Goal: Transaction & Acquisition: Purchase product/service

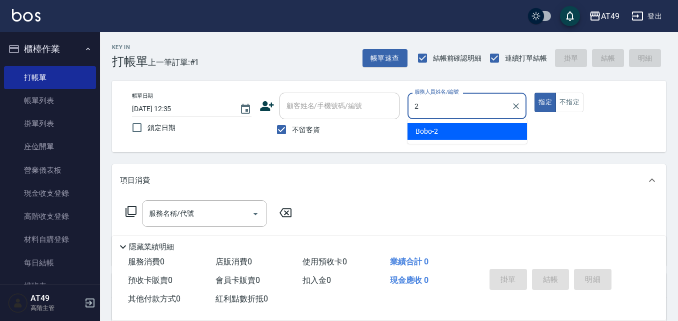
type input "2"
type button "true"
type input "Bobo-2"
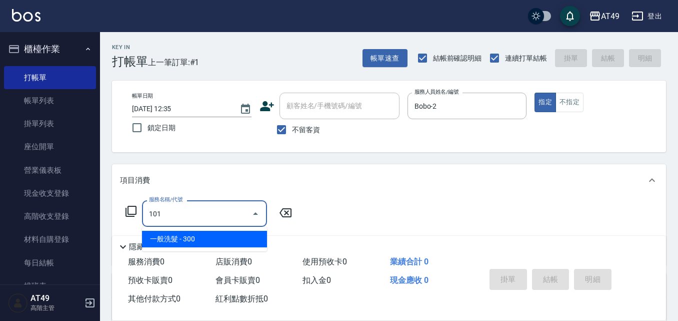
type input "一般洗髮(101)"
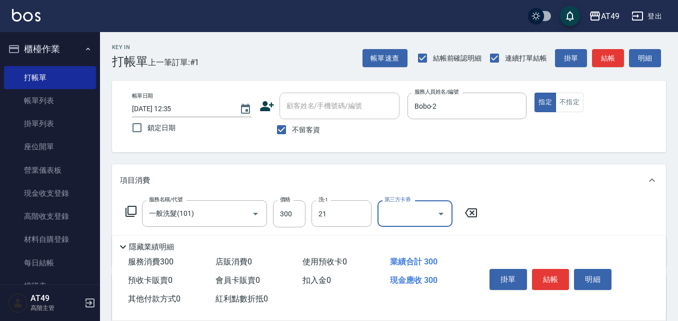
type input "小樂-21"
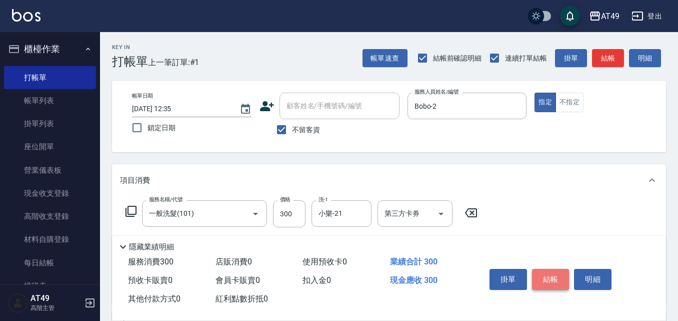
click at [547, 274] on button "結帳" at bounding box center [551, 279] width 38 height 21
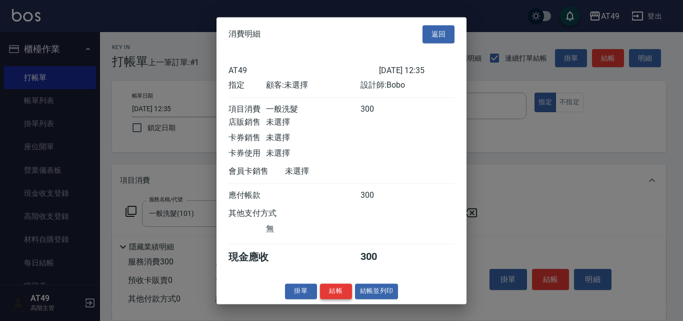
click at [326, 297] on button "結帳" at bounding box center [336, 291] width 32 height 16
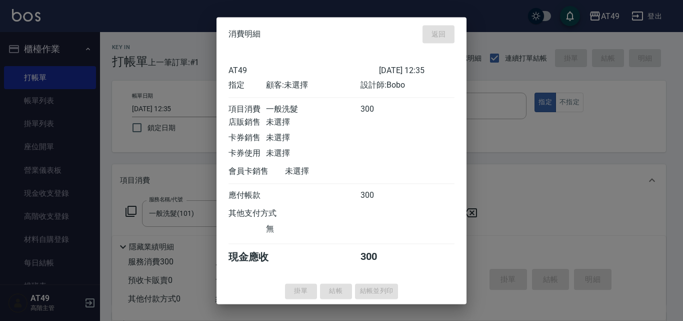
type input "[DATE] 15:55"
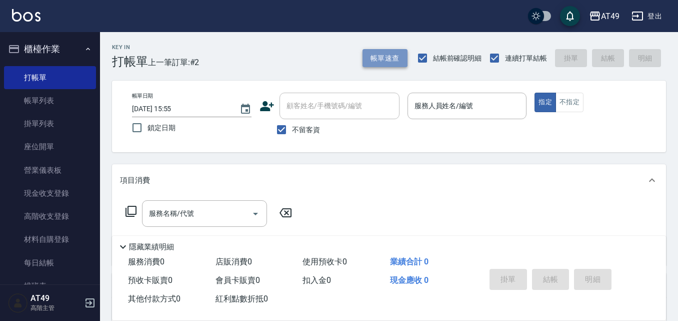
click at [386, 56] on button "帳單速查" at bounding box center [385, 58] width 45 height 19
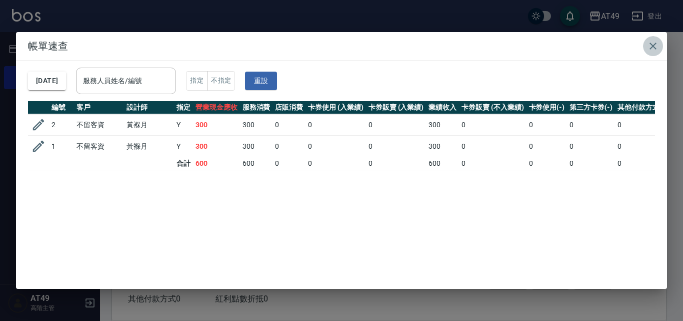
click at [652, 45] on icon "button" at bounding box center [653, 46] width 7 height 7
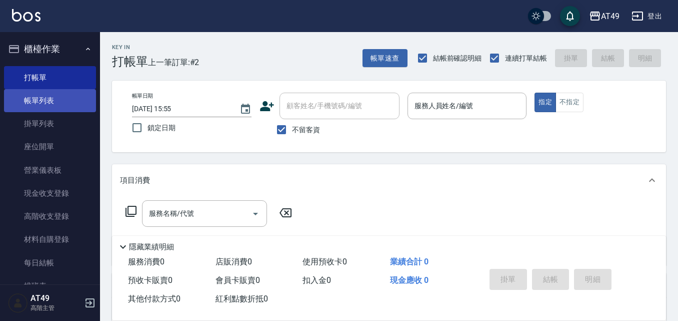
click at [45, 102] on link "帳單列表" at bounding box center [50, 100] width 92 height 23
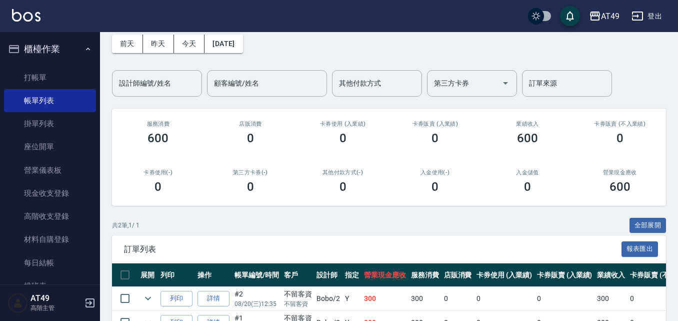
scroll to position [107, 0]
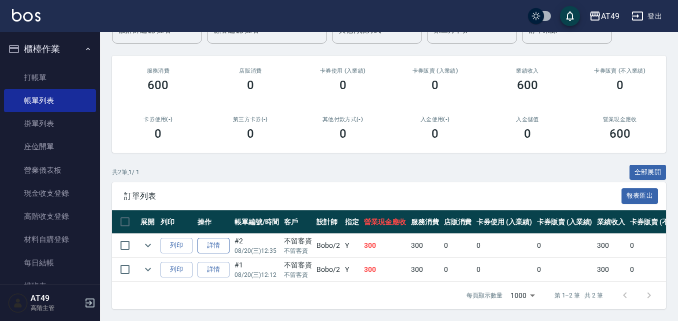
click at [205, 238] on link "詳情" at bounding box center [214, 246] width 32 height 16
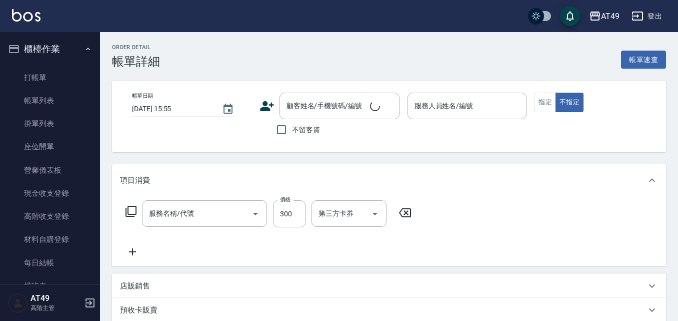
type input "[DATE] 12:35"
checkbox input "true"
type input "Bobo-2"
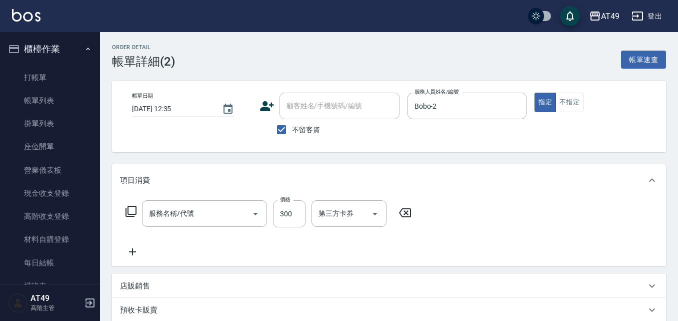
type input "一般洗髮(101)"
click at [569, 97] on button "不指定" at bounding box center [570, 103] width 28 height 20
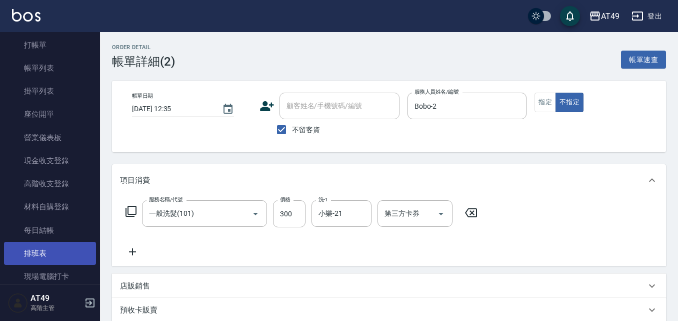
scroll to position [50, 0]
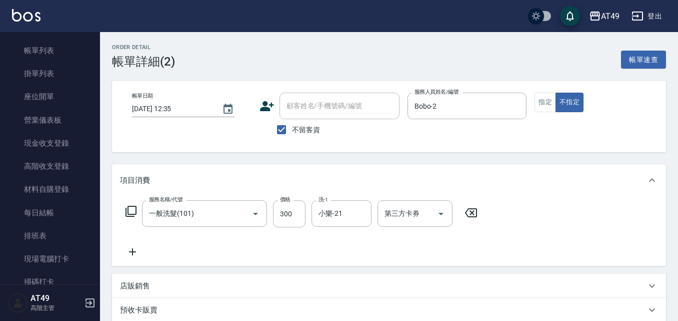
click at [137, 251] on icon at bounding box center [132, 252] width 25 height 12
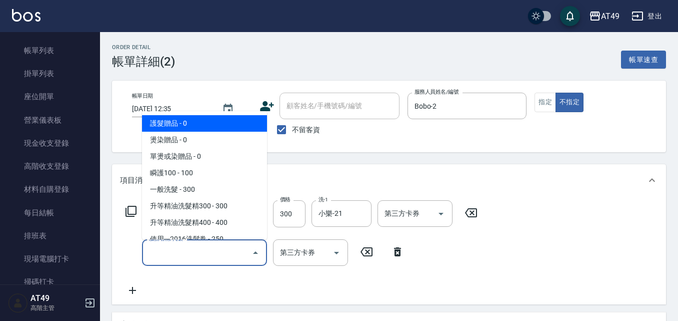
click at [190, 258] on input "服務名稱/代號" at bounding box center [197, 253] width 101 height 18
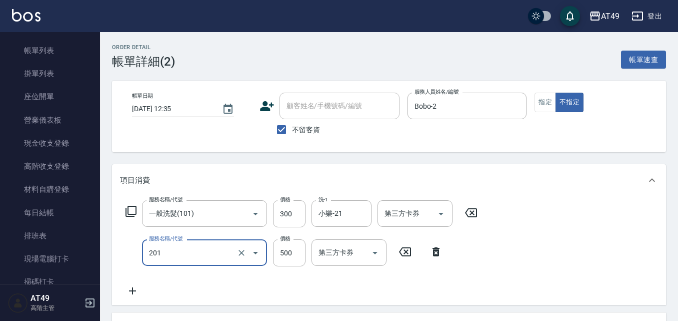
type input "精緻剪髮(201)"
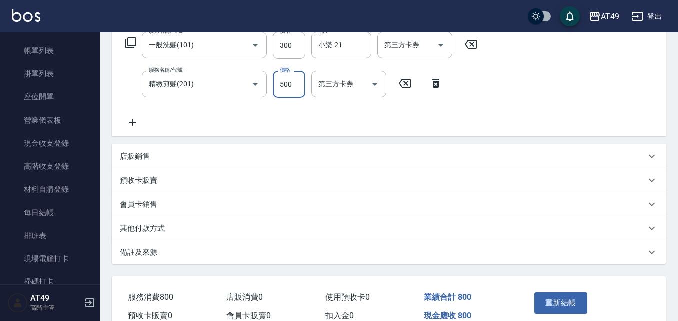
scroll to position [220, 0]
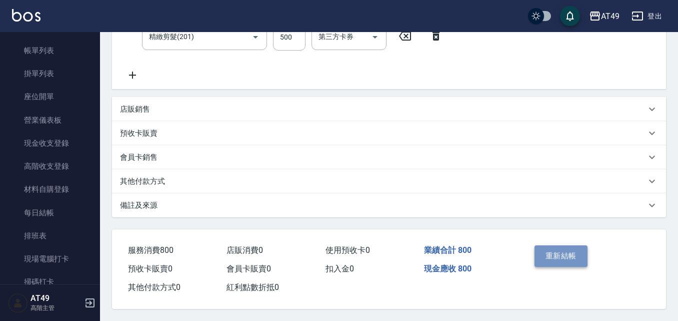
click at [549, 246] on button "重新結帳" at bounding box center [561, 255] width 53 height 21
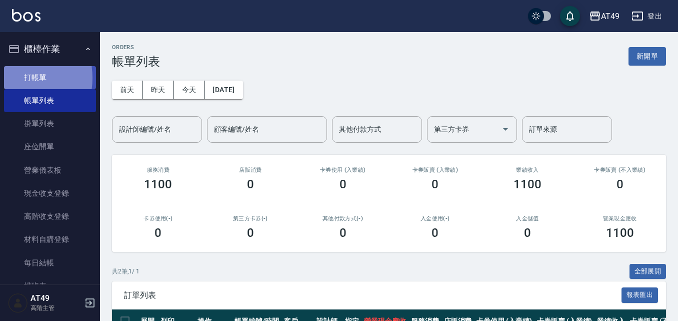
click at [11, 78] on link "打帳單" at bounding box center [50, 77] width 92 height 23
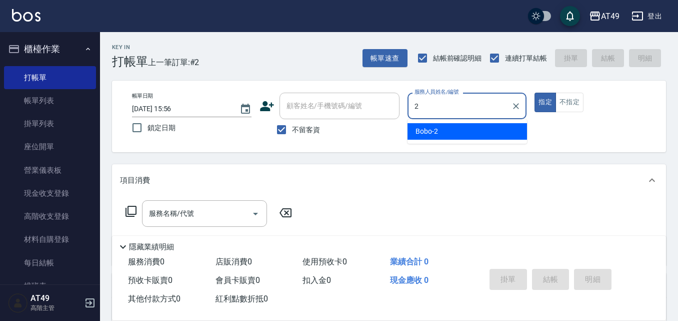
type input "Bobo-2"
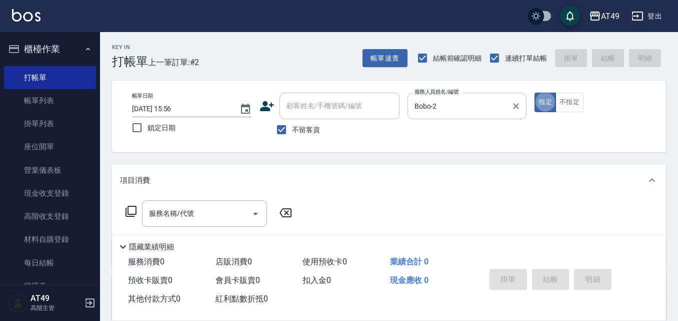
type button "true"
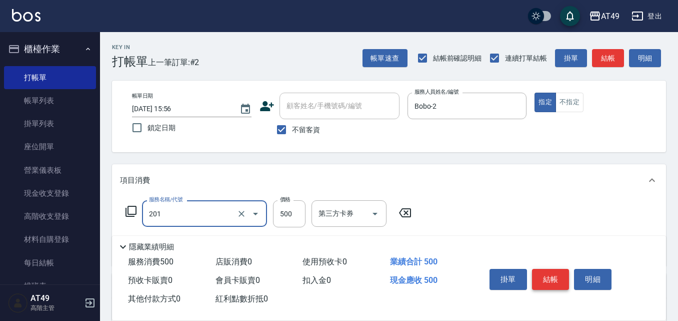
type input "精緻剪髮(201)"
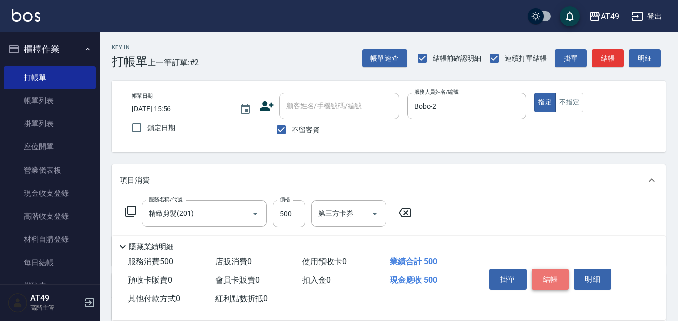
click at [544, 274] on button "結帳" at bounding box center [551, 279] width 38 height 21
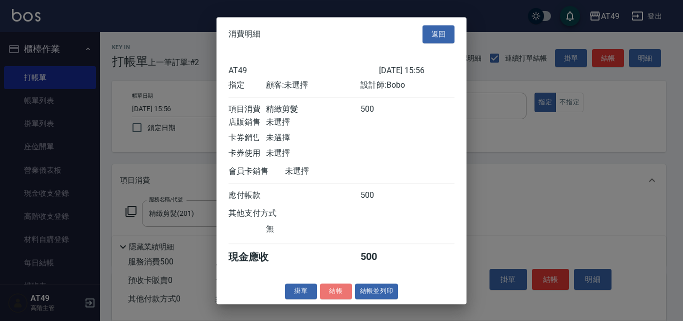
click at [345, 295] on button "結帳" at bounding box center [336, 291] width 32 height 16
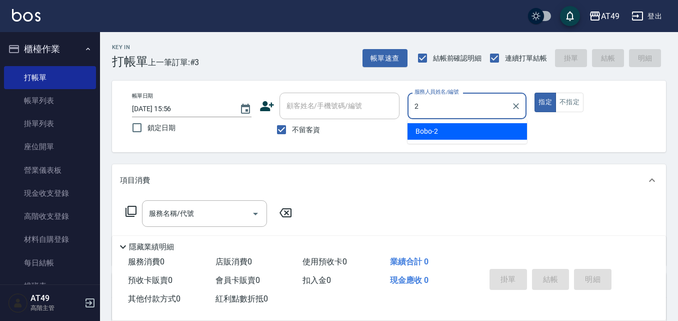
type input "Bobo-2"
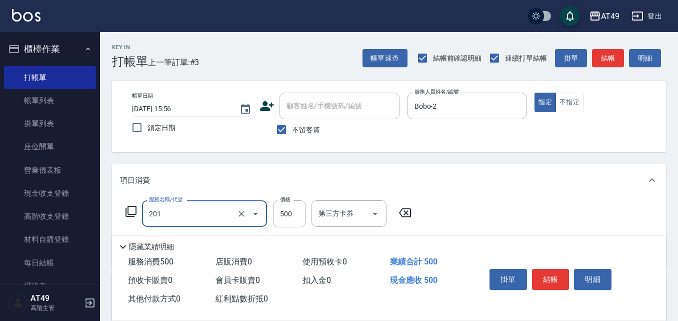
type input "精緻剪髮(201)"
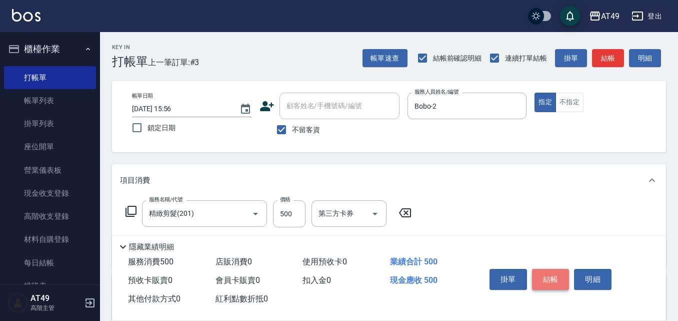
click at [552, 272] on button "結帳" at bounding box center [551, 279] width 38 height 21
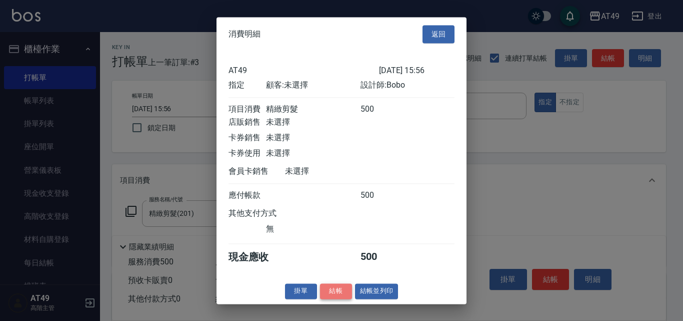
click at [341, 299] on button "結帳" at bounding box center [336, 291] width 32 height 16
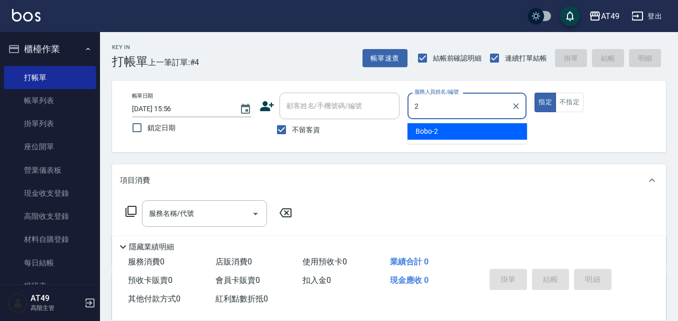
type input "Bobo-2"
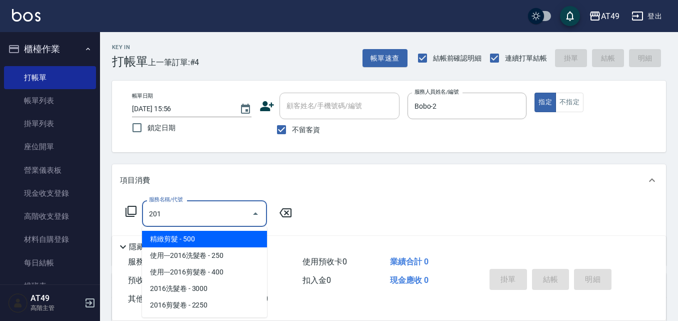
type input "精緻剪髮(201)"
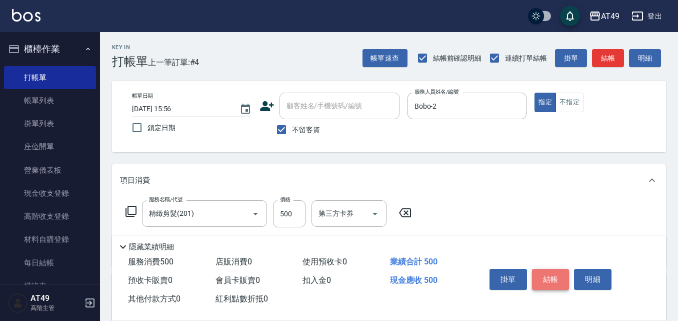
click at [563, 269] on button "結帳" at bounding box center [551, 279] width 38 height 21
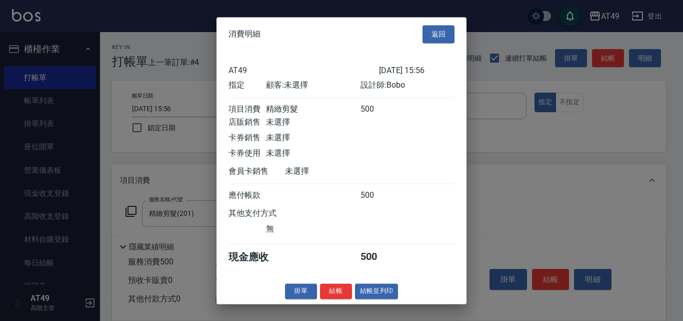
click at [335, 299] on button "結帳" at bounding box center [336, 291] width 32 height 16
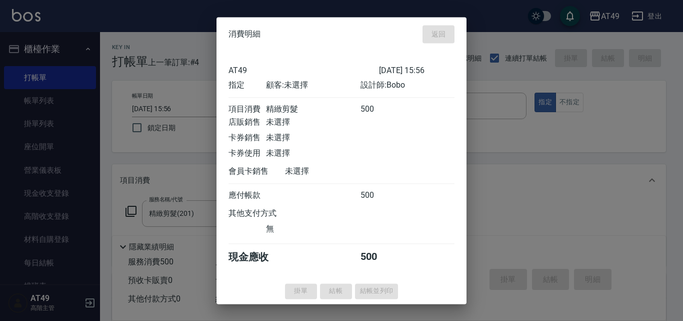
type input "[DATE] 15:57"
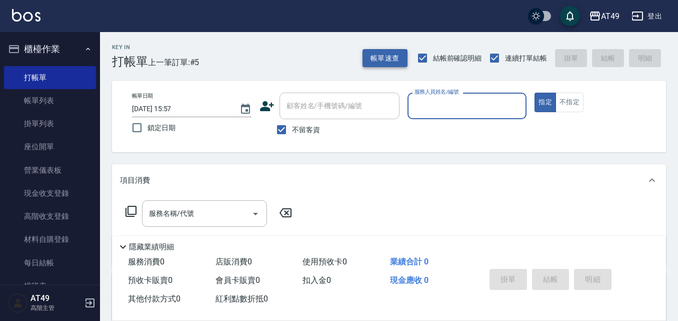
click at [379, 55] on button "帳單速查" at bounding box center [385, 58] width 45 height 19
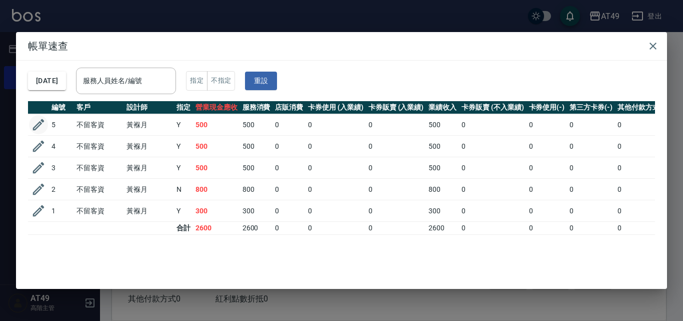
click at [37, 128] on icon "button" at bounding box center [39, 125] width 12 height 12
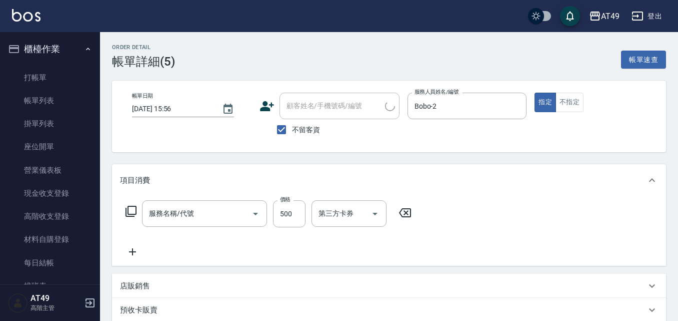
type input "[DATE] 15:56"
checkbox input "true"
type input "Bobo-2"
type input "精緻剪髮(201)"
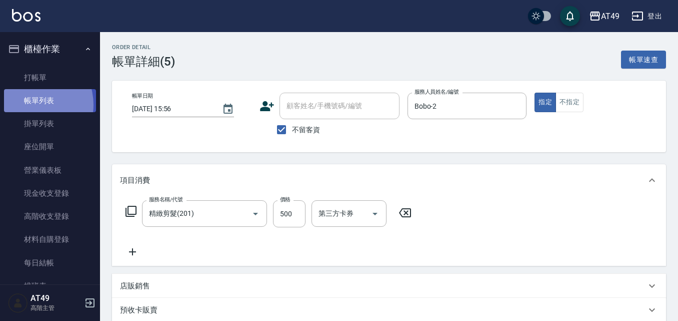
click at [31, 104] on link "帳單列表" at bounding box center [50, 100] width 92 height 23
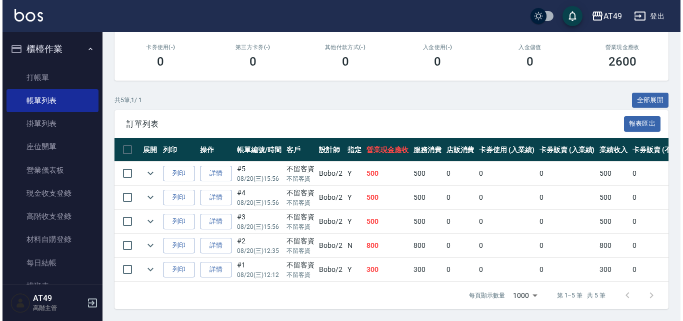
scroll to position [179, 0]
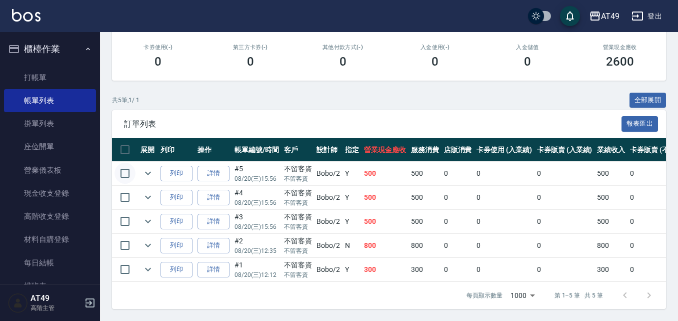
click at [127, 163] on input "checkbox" at bounding box center [125, 173] width 21 height 21
checkbox input "true"
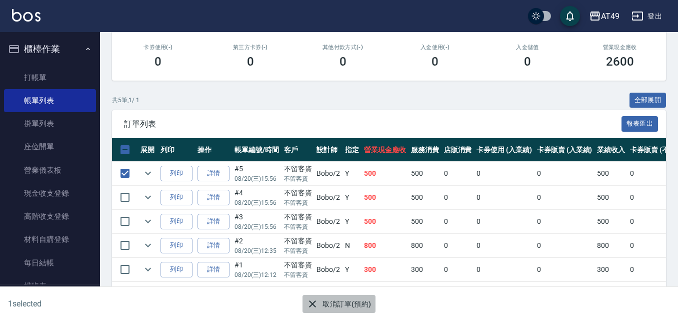
click at [357, 300] on button "取消訂單(預約)" at bounding box center [339, 304] width 73 height 19
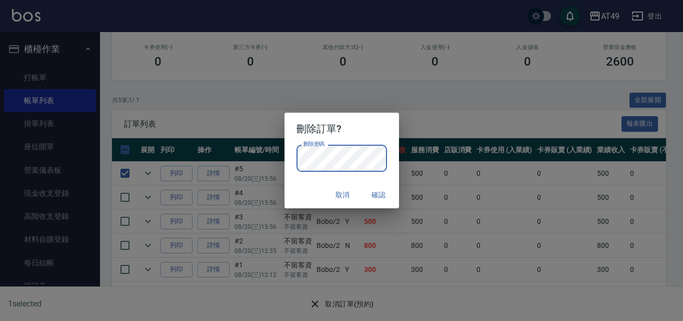
click at [386, 293] on div "刪除訂單? 刪除密碼 刪除密碼 取消 確認" at bounding box center [341, 160] width 683 height 321
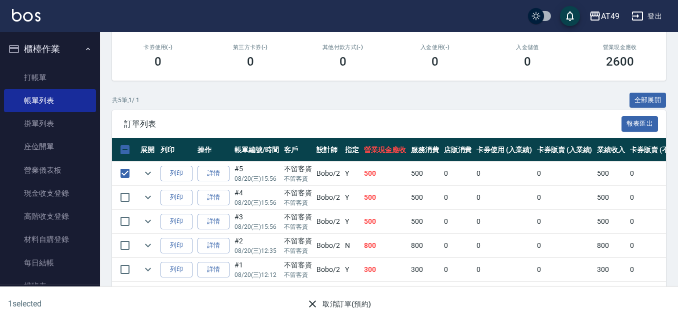
click at [347, 303] on button "取消訂單(預約)" at bounding box center [339, 304] width 73 height 19
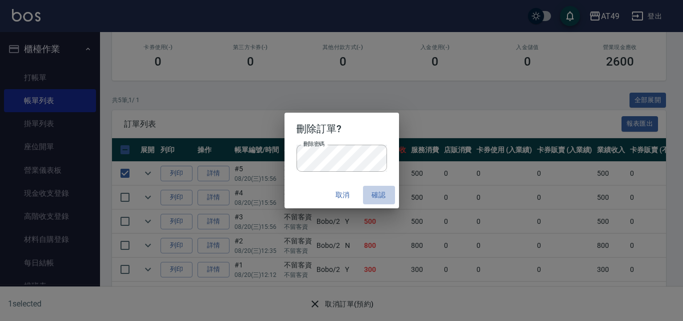
click at [372, 192] on button "確認" at bounding box center [379, 195] width 32 height 19
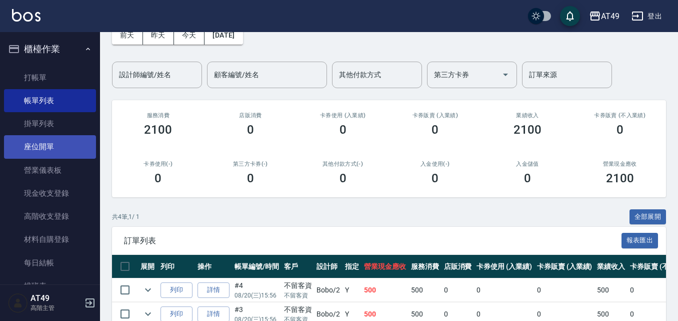
scroll to position [0, 0]
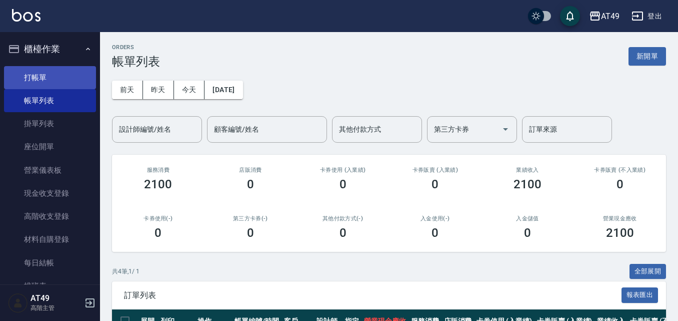
click at [49, 78] on link "打帳單" at bounding box center [50, 77] width 92 height 23
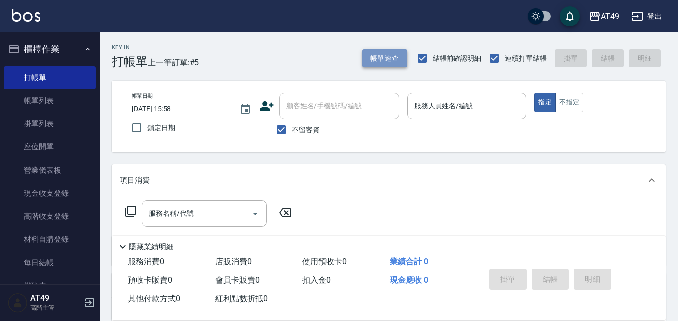
click at [391, 65] on button "帳單速查" at bounding box center [385, 58] width 45 height 19
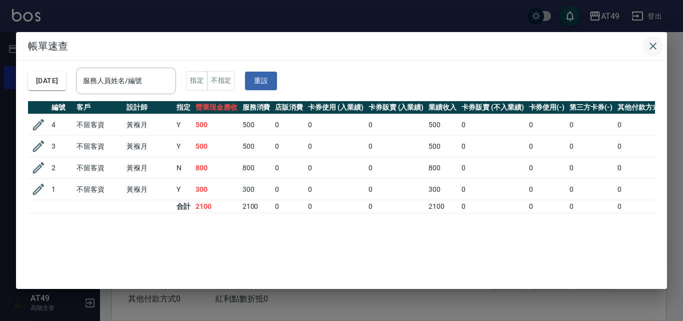
click at [652, 46] on icon "button" at bounding box center [653, 46] width 12 height 12
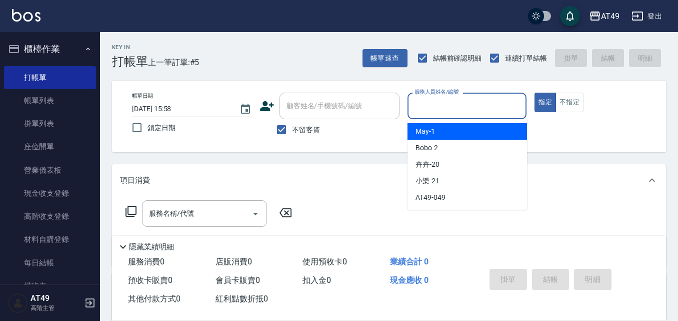
click at [492, 109] on input "服務人員姓名/編號" at bounding box center [467, 106] width 111 height 18
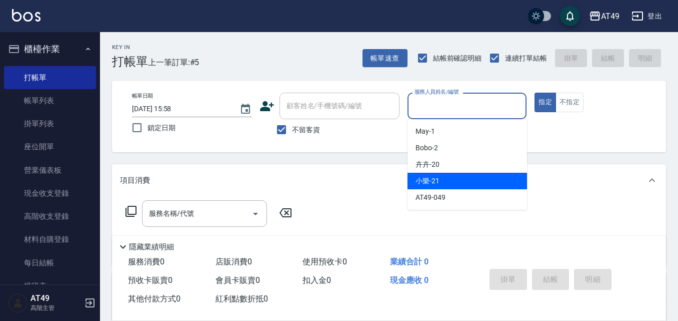
click at [478, 178] on div "小樂 -21" at bounding box center [468, 181] width 120 height 17
type input "小樂-21"
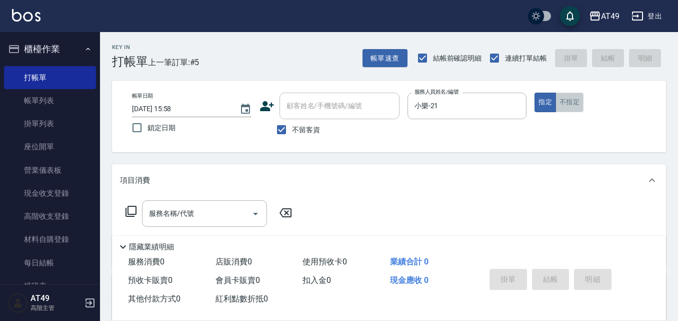
click at [568, 106] on button "不指定" at bounding box center [570, 103] width 28 height 20
click at [190, 216] on div "服務名稱/代號 服務名稱/代號" at bounding box center [204, 213] width 125 height 27
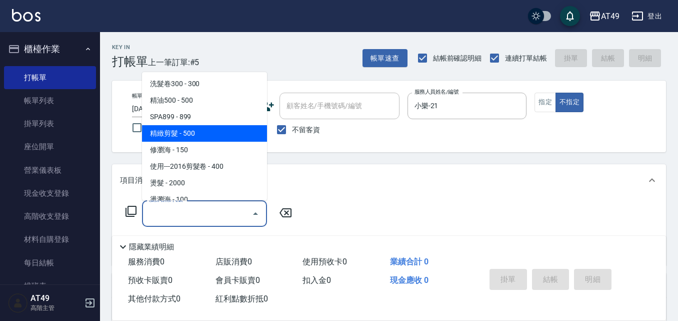
scroll to position [150, 0]
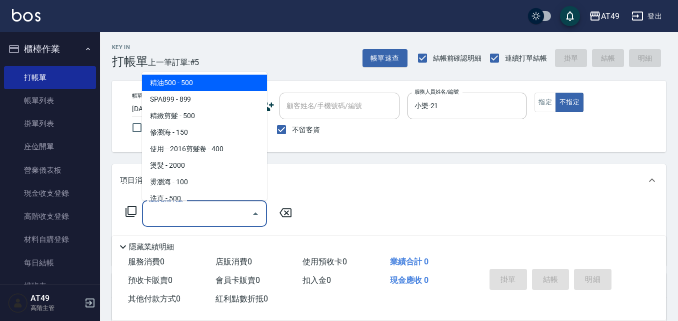
click at [177, 82] on span "精油500 - 500" at bounding box center [204, 83] width 125 height 17
type input "精油500(106)"
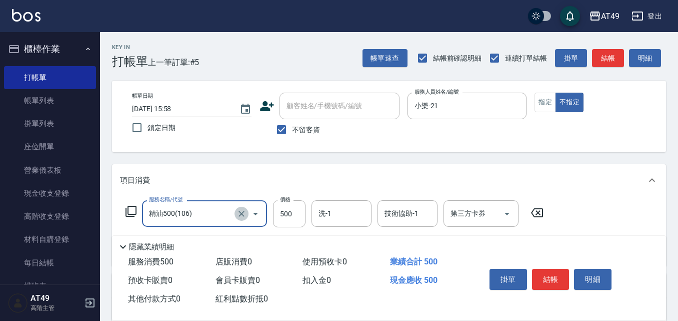
click at [242, 217] on icon "Clear" at bounding box center [242, 214] width 10 height 10
click at [256, 214] on icon "Open" at bounding box center [255, 214] width 5 height 3
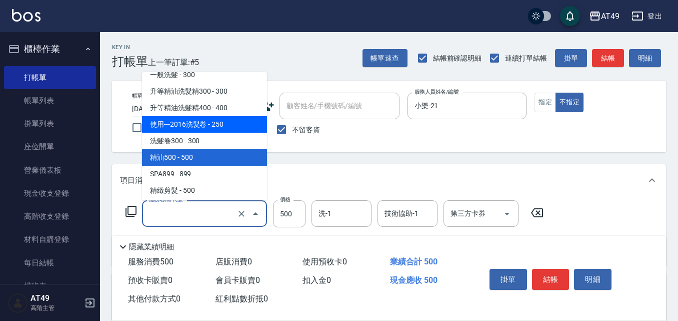
scroll to position [91, 0]
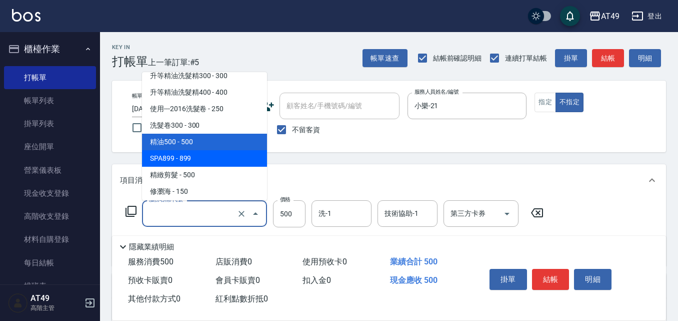
click at [184, 160] on span "SPA899 - 899" at bounding box center [204, 158] width 125 height 17
type input "SPA899(107)"
type input "899"
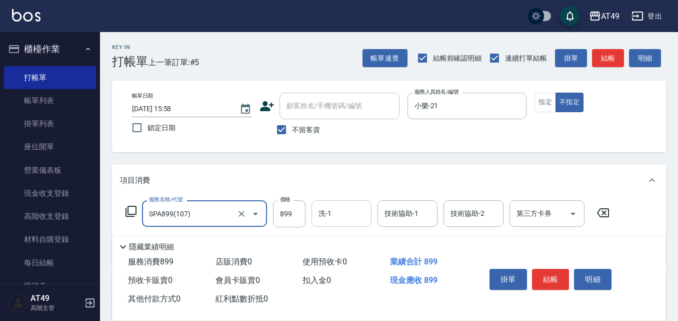
click at [354, 217] on input "洗-1" at bounding box center [341, 214] width 51 height 18
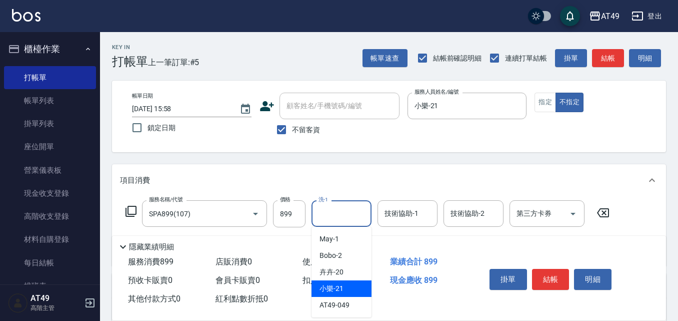
click at [349, 289] on div "小樂 -21" at bounding box center [342, 288] width 60 height 17
type input "小樂-21"
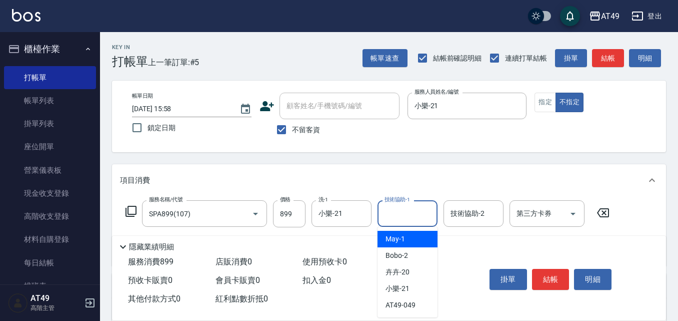
click at [413, 212] on div "技術協助-1 技術協助-1" at bounding box center [408, 213] width 60 height 27
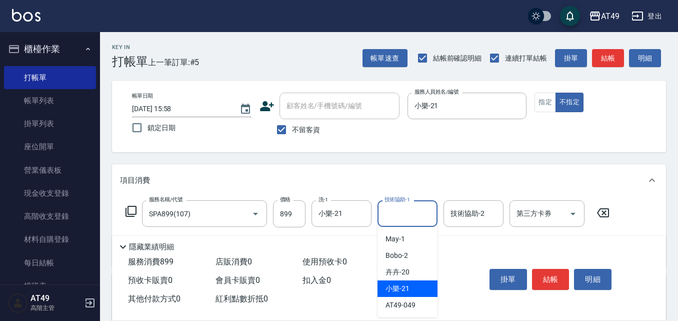
click at [408, 285] on span "小樂 -21" at bounding box center [398, 288] width 24 height 11
type input "小樂-21"
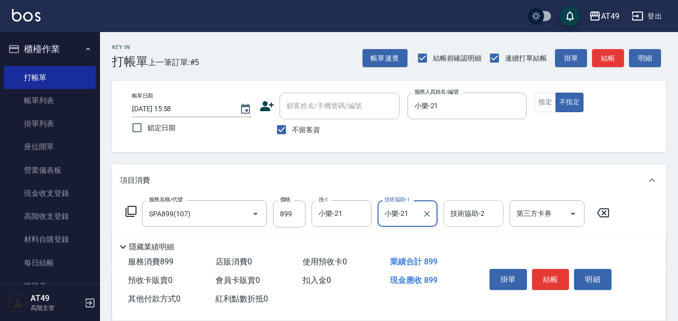
click at [487, 214] on input "技術協助-2" at bounding box center [473, 214] width 51 height 18
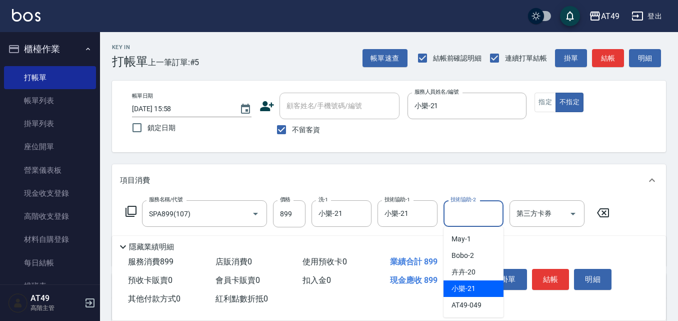
click at [473, 288] on span "小樂 -21" at bounding box center [464, 288] width 24 height 11
type input "小樂-21"
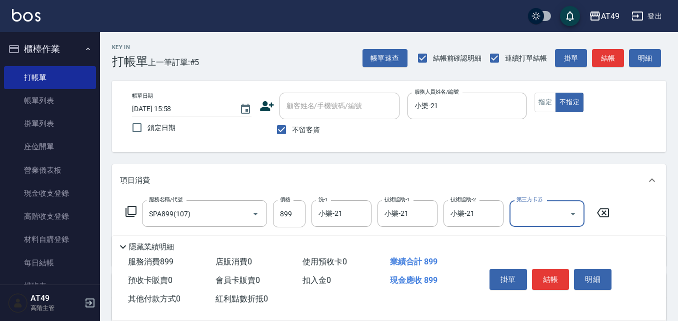
scroll to position [50, 0]
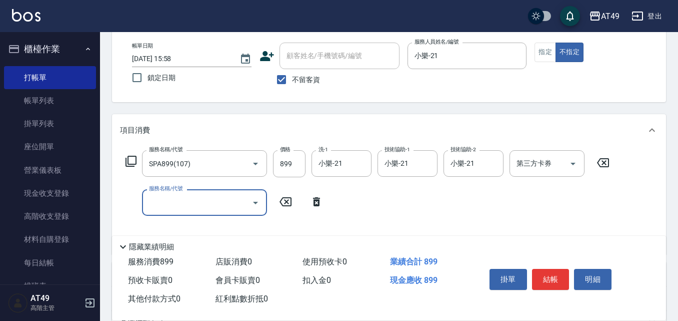
click at [208, 212] on div "服務名稱/代號" at bounding box center [204, 202] width 125 height 27
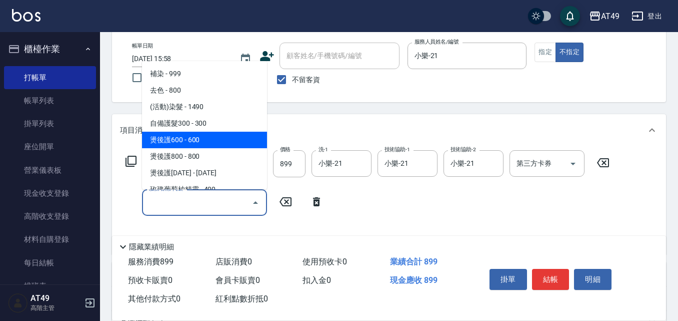
scroll to position [350, 0]
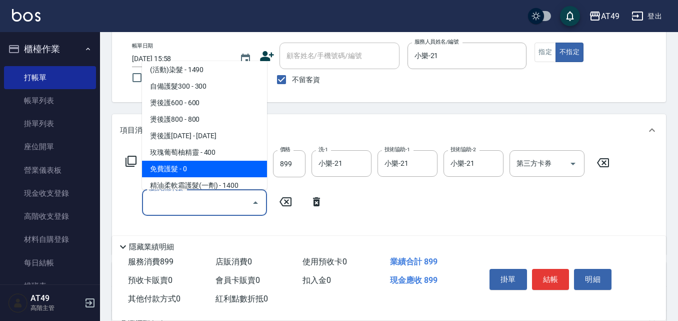
click at [189, 168] on span "免費護髮 - 0" at bounding box center [204, 169] width 125 height 17
type input "免費護髮(509)"
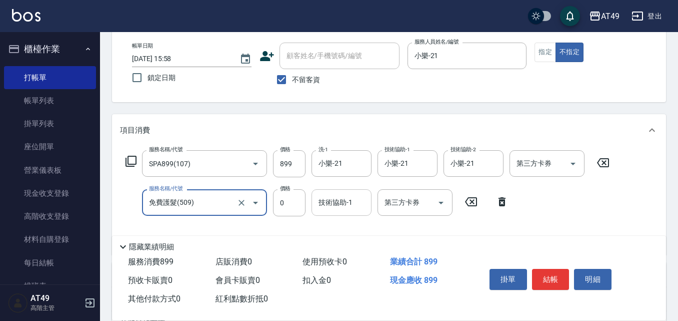
click at [363, 202] on input "技術協助-1" at bounding box center [341, 203] width 51 height 18
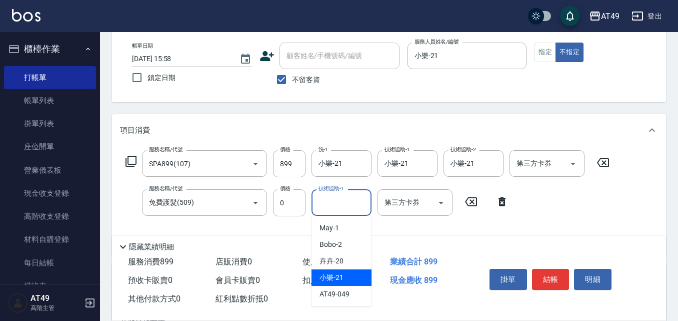
click at [335, 275] on span "小樂 -21" at bounding box center [332, 277] width 24 height 11
type input "小樂-21"
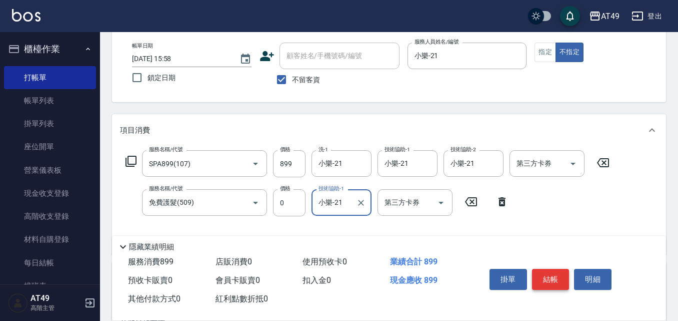
click at [550, 275] on button "結帳" at bounding box center [551, 279] width 38 height 21
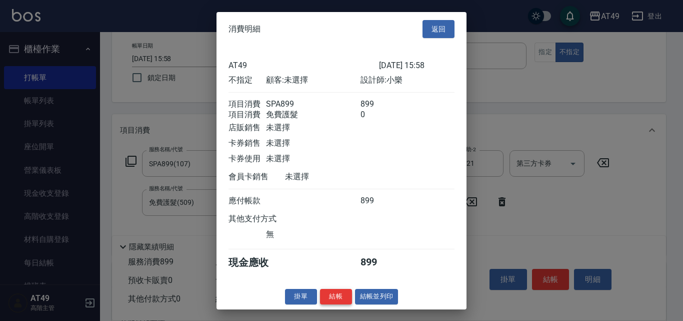
click at [329, 303] on button "結帳" at bounding box center [336, 297] width 32 height 16
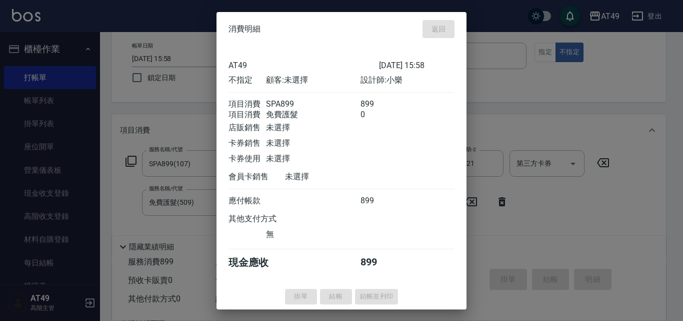
type input "[DATE] 16:45"
